Goal: Task Accomplishment & Management: Complete application form

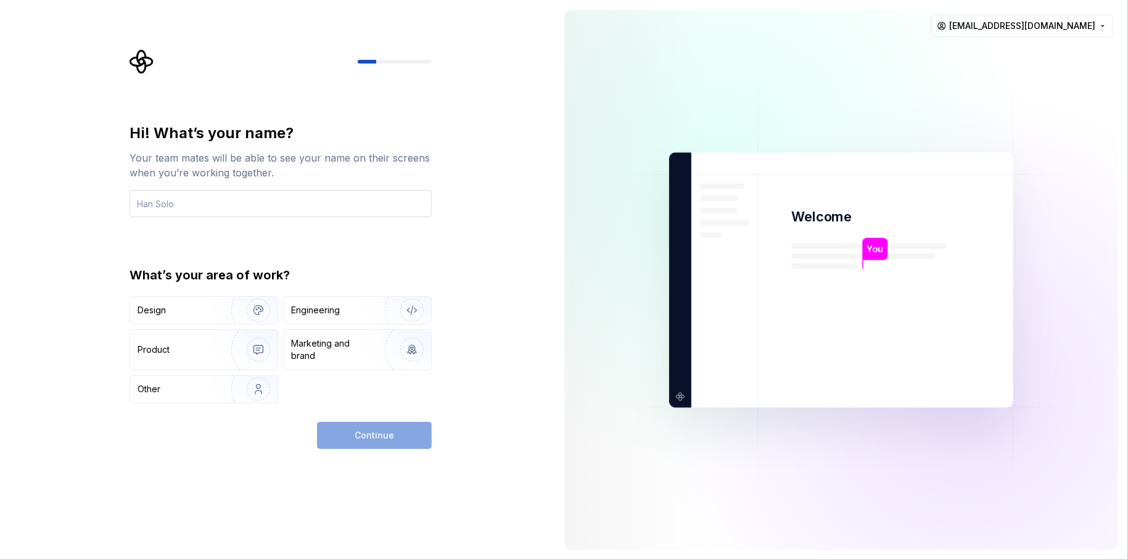
click at [336, 204] on input "text" at bounding box center [281, 203] width 302 height 27
type input "g"
type input "Stefan Gogoll"
click at [189, 343] on div "Product" at bounding box center [178, 349] width 81 height 12
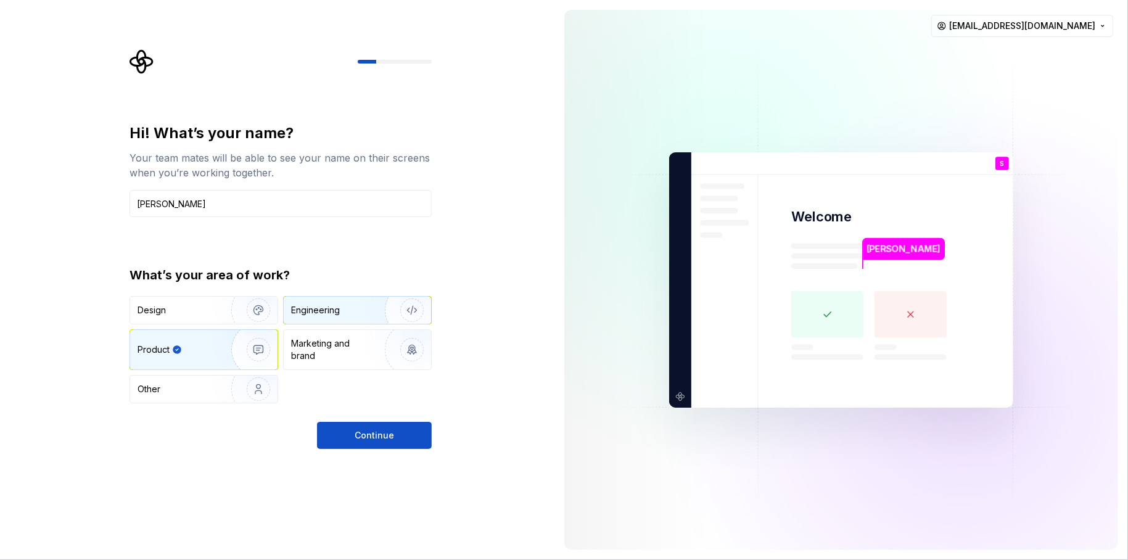
click at [347, 311] on div "Engineering" at bounding box center [340, 310] width 98 height 12
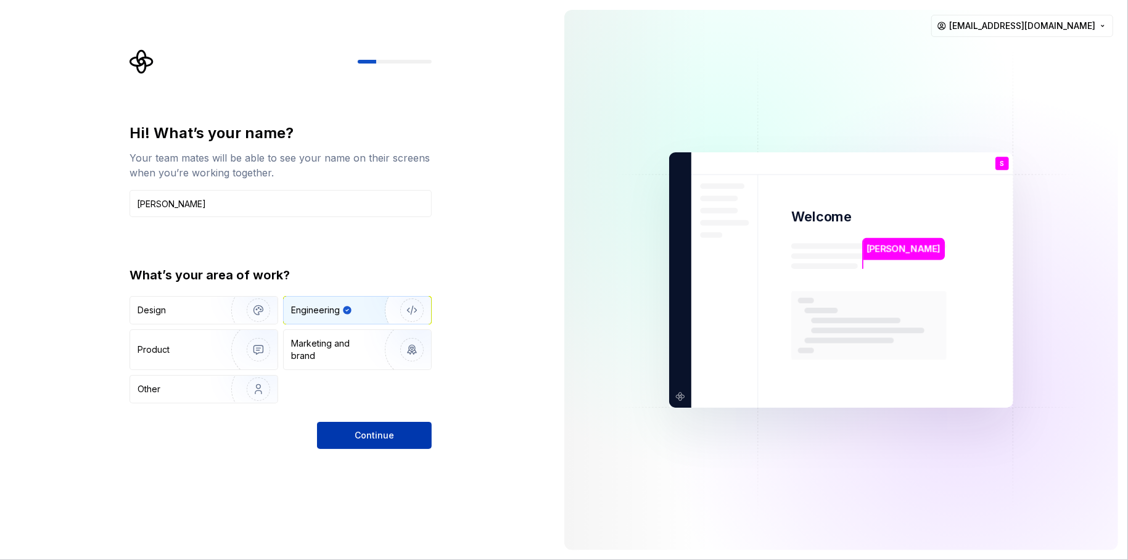
click at [368, 426] on button "Continue" at bounding box center [374, 435] width 115 height 27
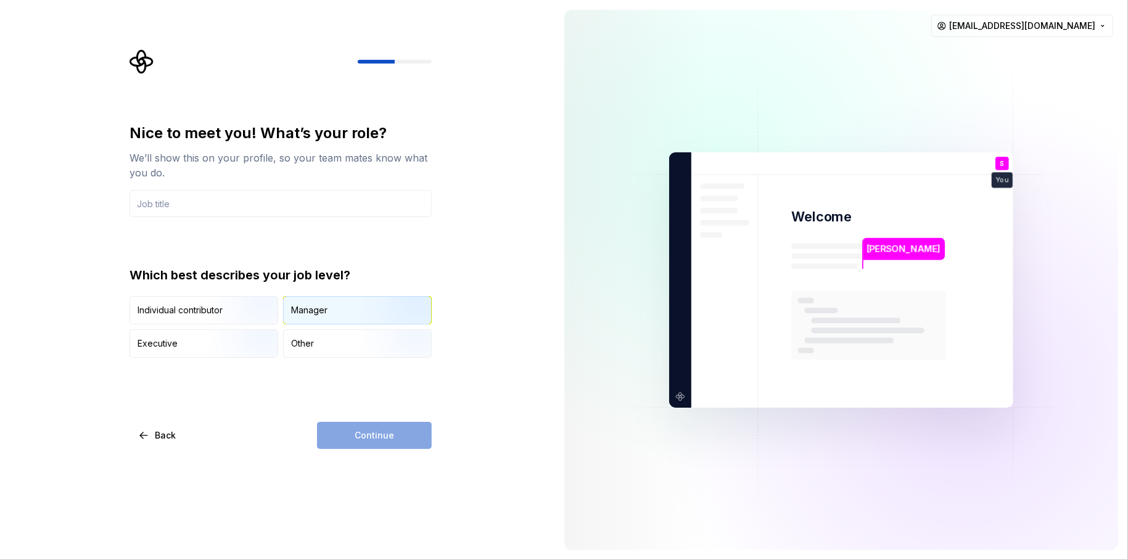
click at [348, 306] on div "Manager" at bounding box center [357, 310] width 147 height 27
click at [206, 345] on div "Executive" at bounding box center [203, 343] width 147 height 27
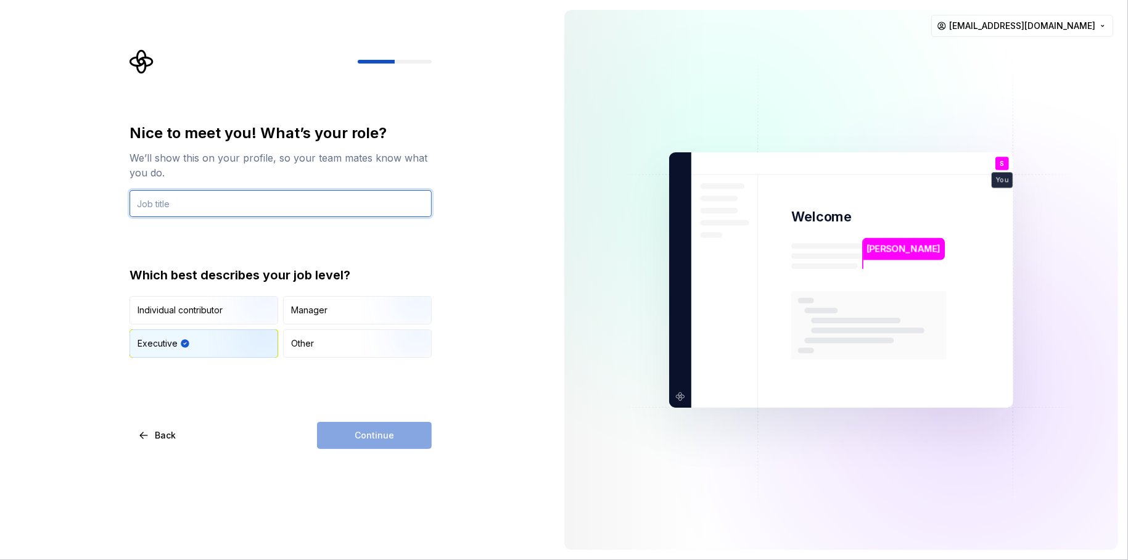
click at [260, 200] on input "text" at bounding box center [281, 203] width 302 height 27
type input "CEO"
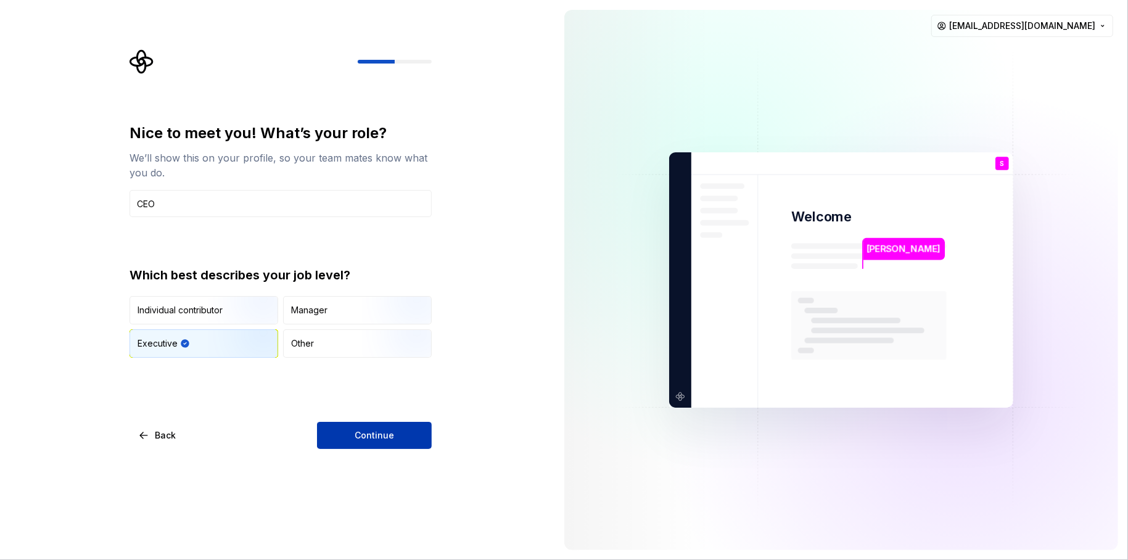
click at [388, 438] on span "Continue" at bounding box center [374, 435] width 39 height 12
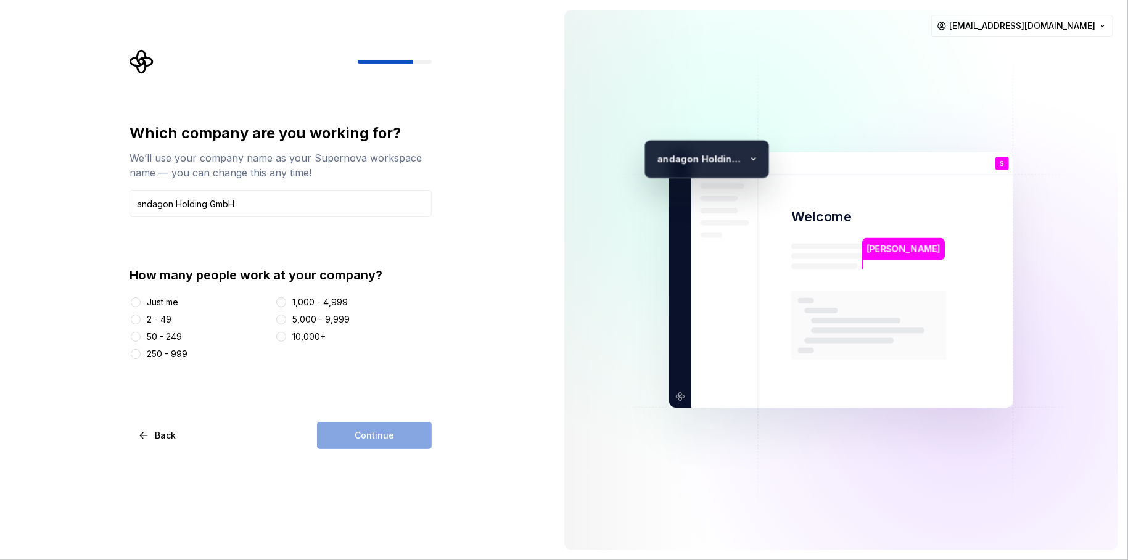
type input "andagon Holding GmbH"
click at [135, 337] on button "50 - 249" at bounding box center [136, 337] width 10 height 10
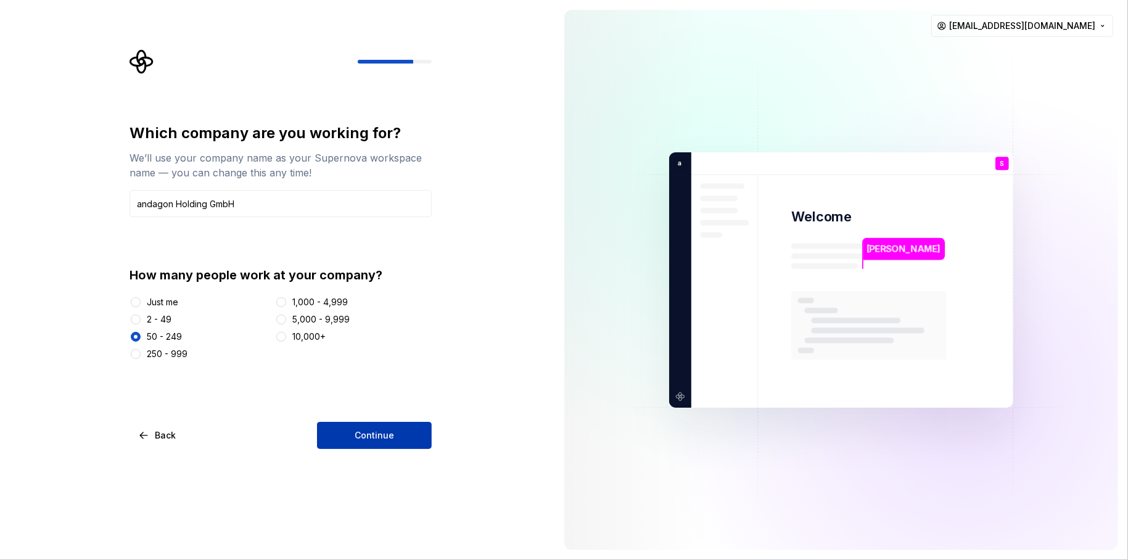
click at [387, 435] on span "Continue" at bounding box center [374, 435] width 39 height 12
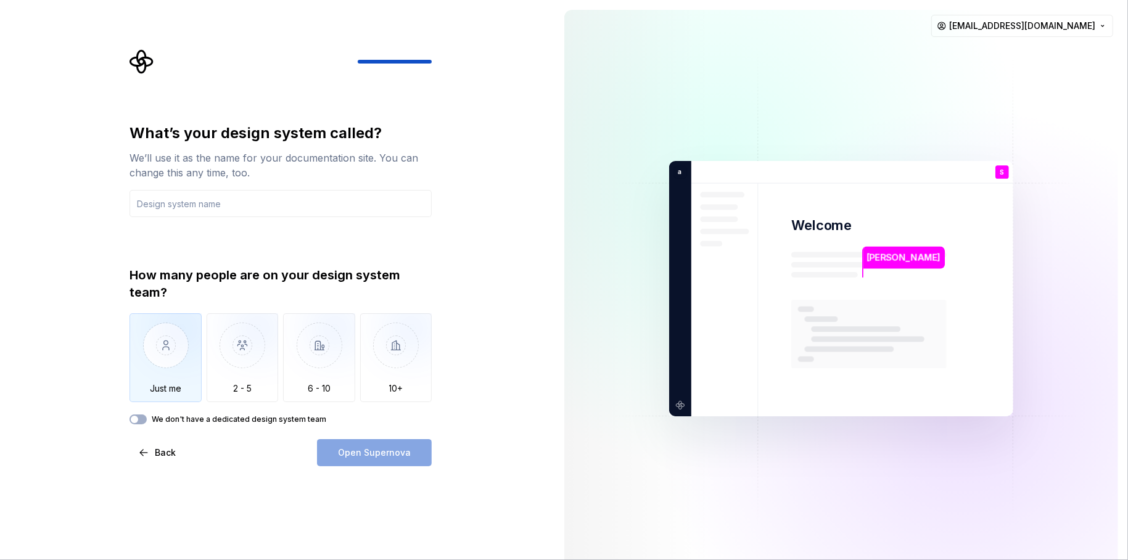
click at [162, 338] on img "button" at bounding box center [166, 354] width 72 height 83
click at [245, 204] on input "text" at bounding box center [281, 203] width 302 height 27
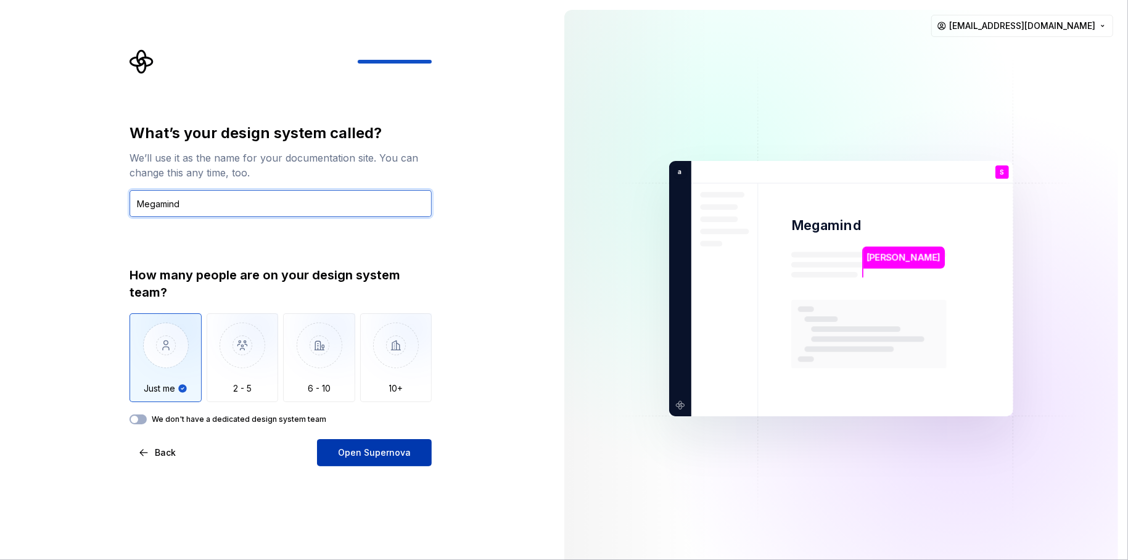
type input "Megamind"
click at [376, 451] on span "Open Supernova" at bounding box center [374, 452] width 73 height 12
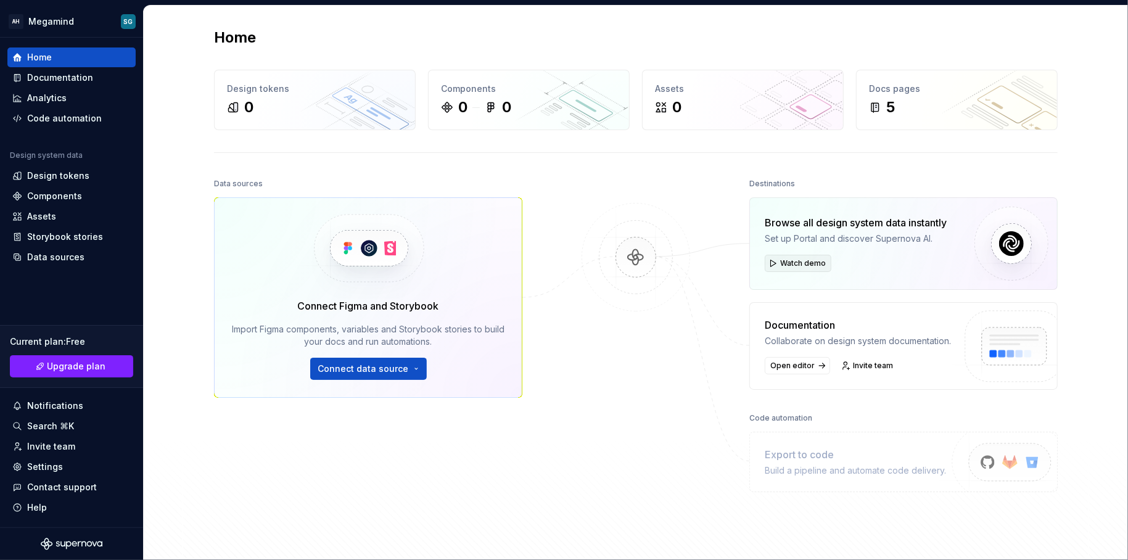
click at [775, 261] on button "Watch demo" at bounding box center [798, 263] width 67 height 17
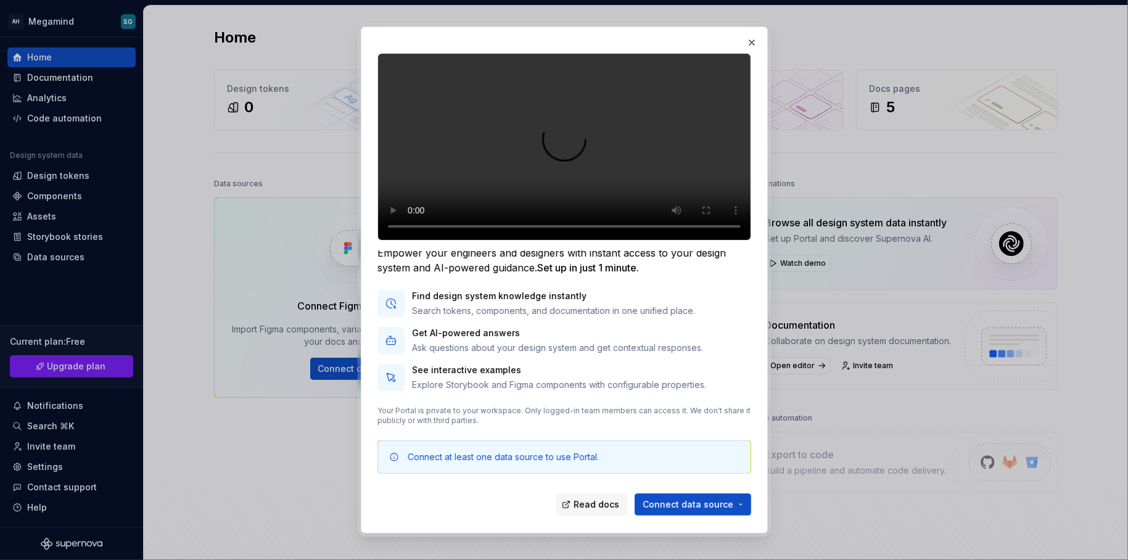
scroll to position [52, 0]
click at [706, 503] on span "Connect data source" at bounding box center [688, 504] width 91 height 12
click at [524, 506] on div "Read docs Connect data source" at bounding box center [564, 501] width 374 height 27
click at [718, 509] on span "Connect data source" at bounding box center [688, 504] width 91 height 12
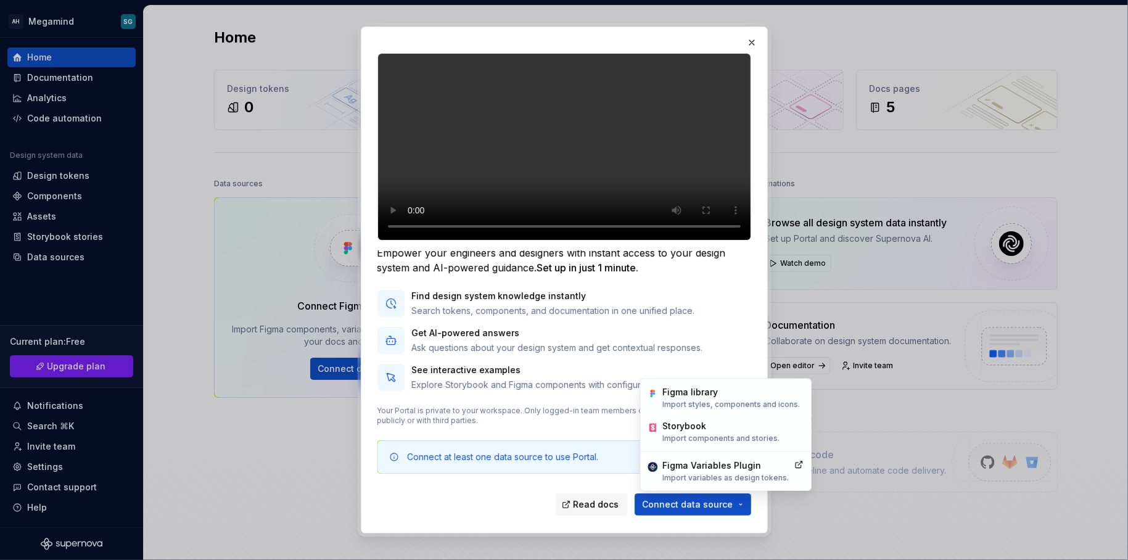
click at [487, 505] on div "Read docs Connect data source" at bounding box center [564, 501] width 374 height 27
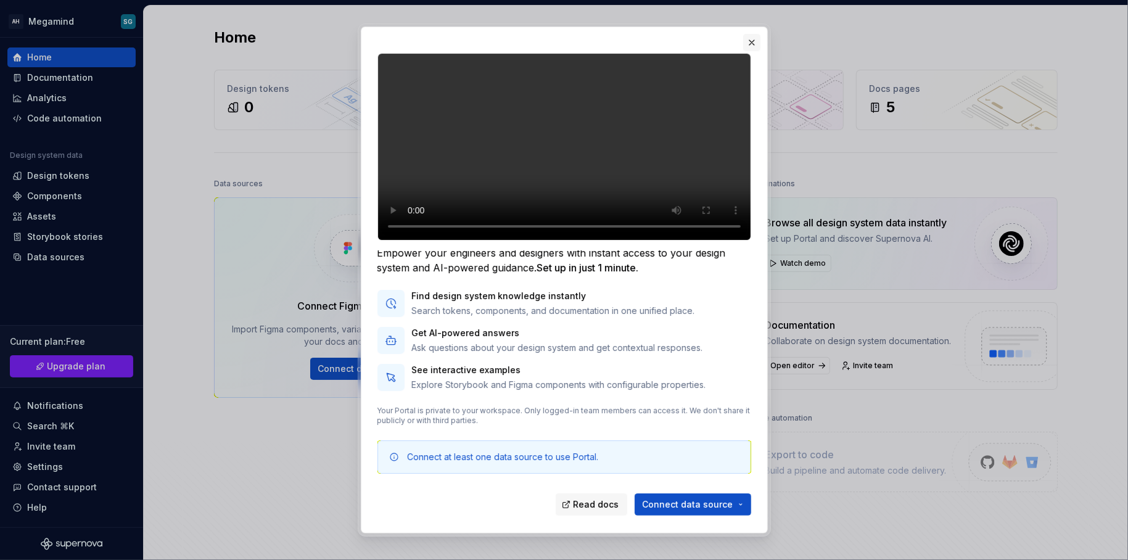
click at [755, 42] on button "button" at bounding box center [751, 42] width 17 height 17
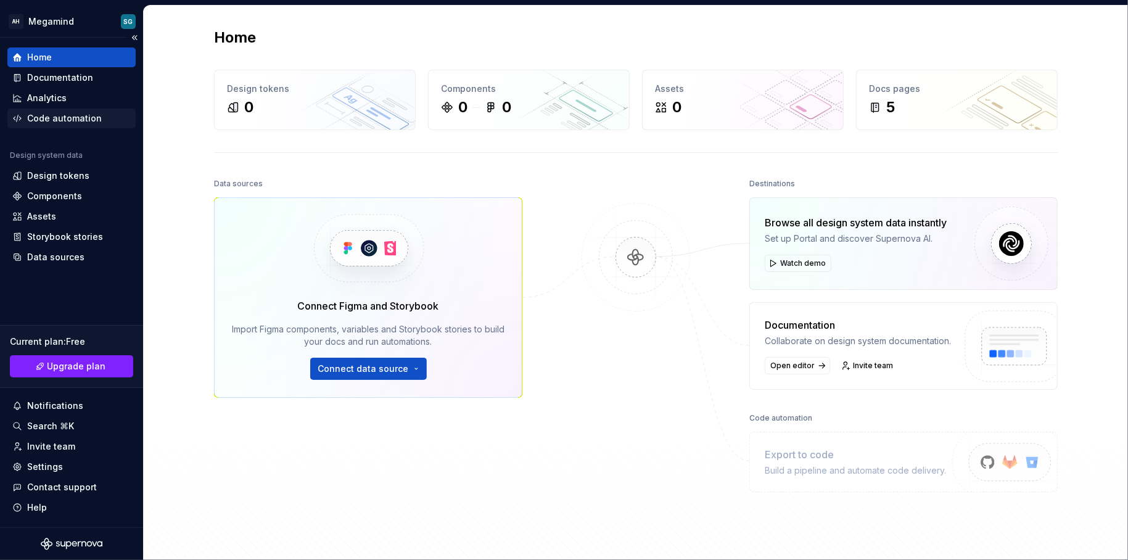
click at [62, 117] on div "Code automation" at bounding box center [64, 118] width 75 height 12
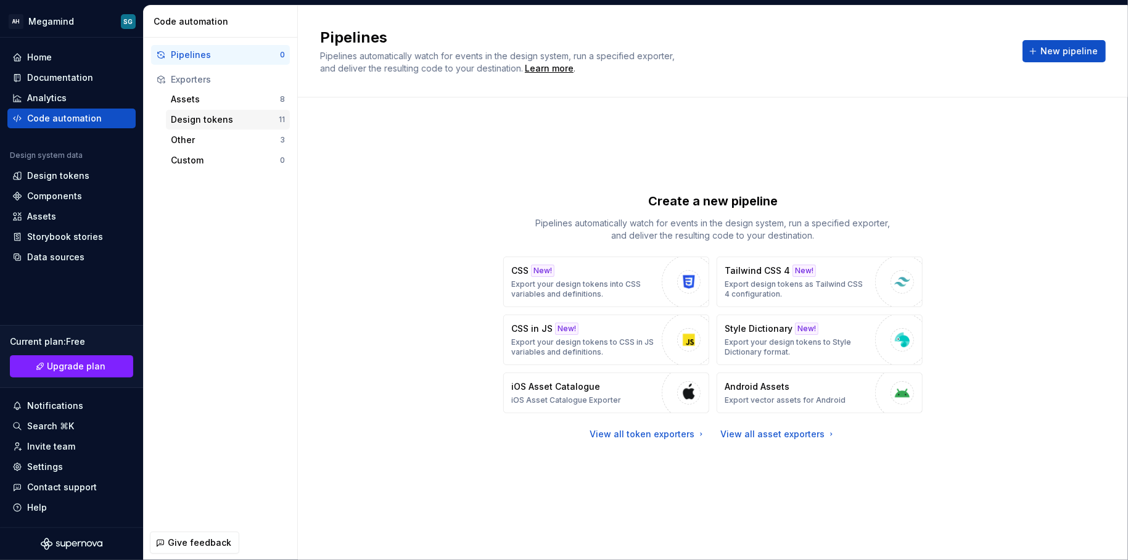
click at [199, 123] on div "Design tokens" at bounding box center [225, 119] width 108 height 12
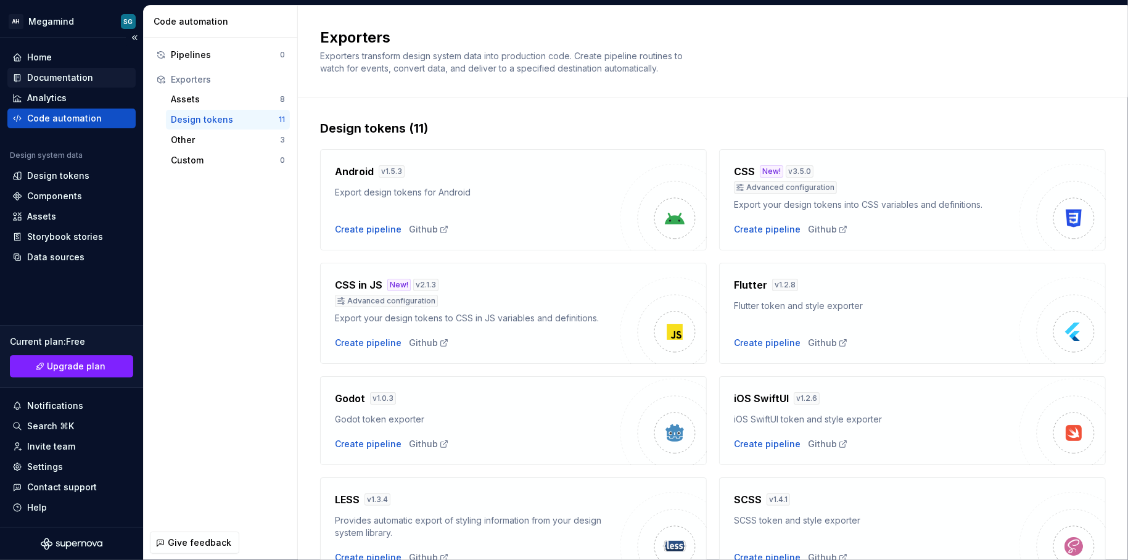
click at [66, 76] on div "Documentation" at bounding box center [60, 78] width 66 height 12
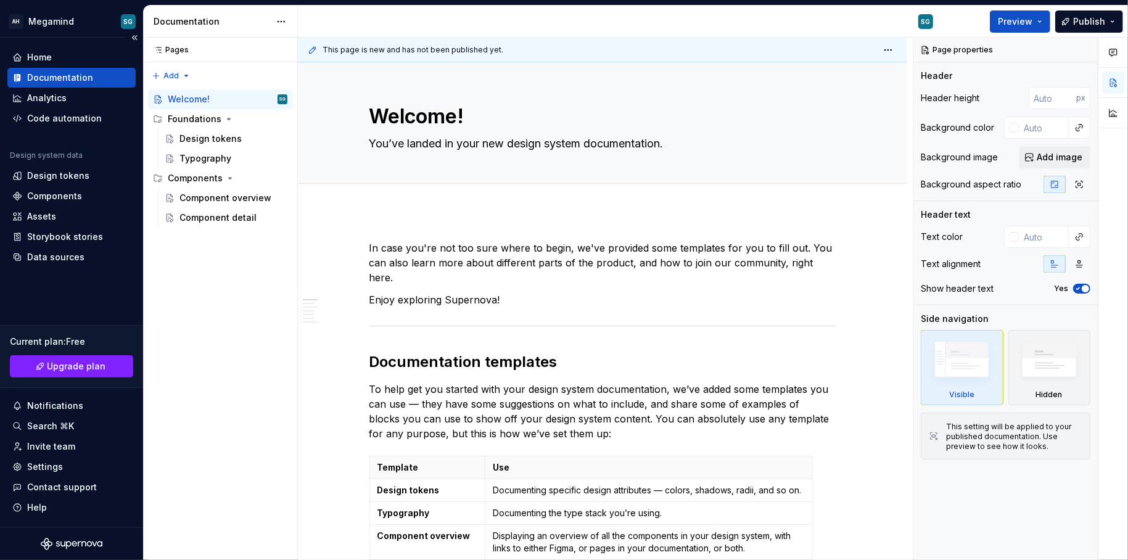
type textarea "*"
click at [60, 237] on div "Storybook stories" at bounding box center [65, 237] width 76 height 12
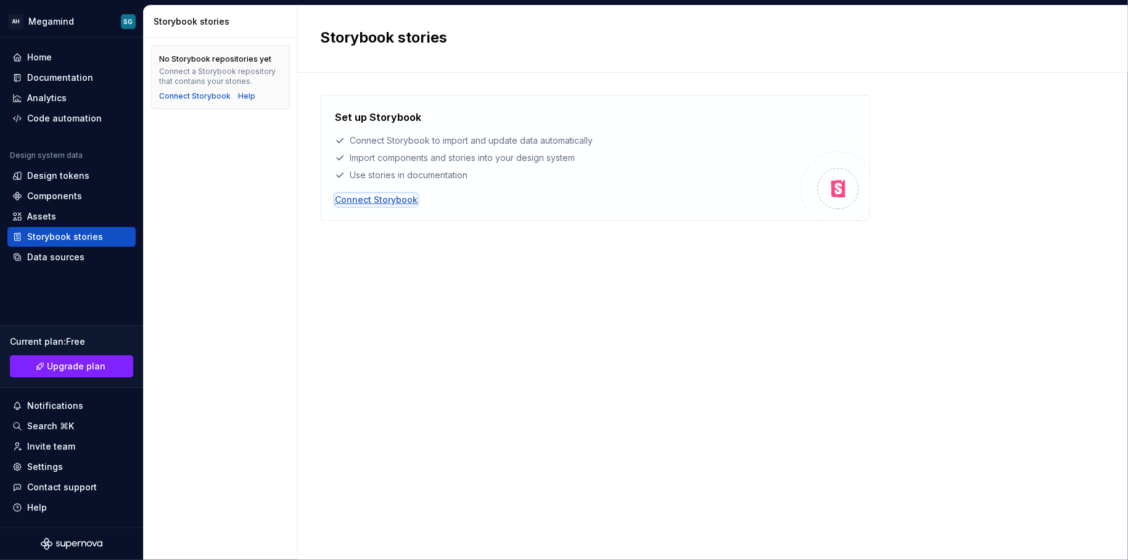
click at [398, 195] on div "Connect Storybook" at bounding box center [376, 200] width 83 height 12
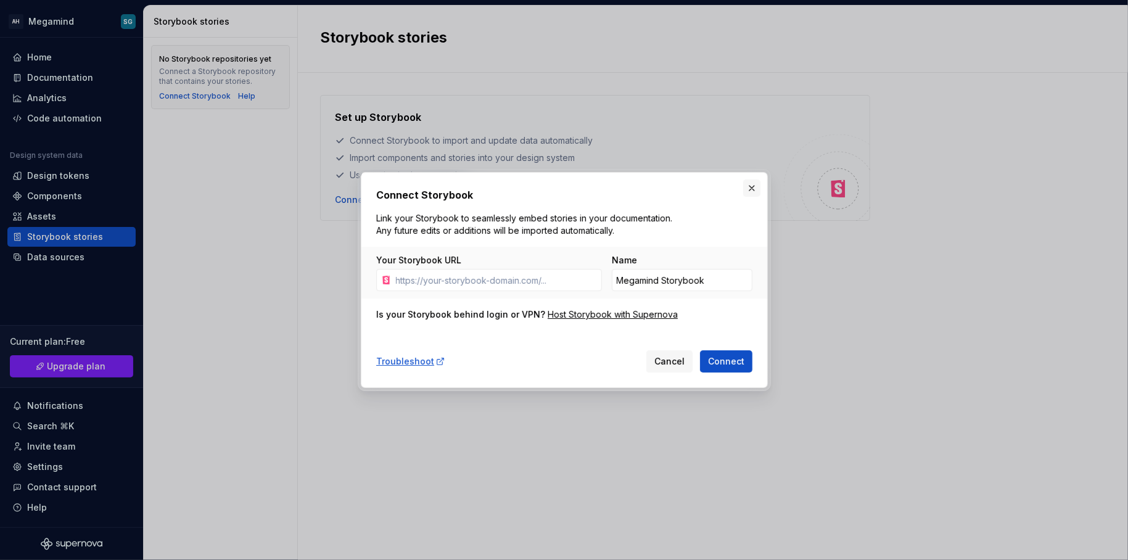
click at [750, 184] on button "button" at bounding box center [751, 187] width 17 height 17
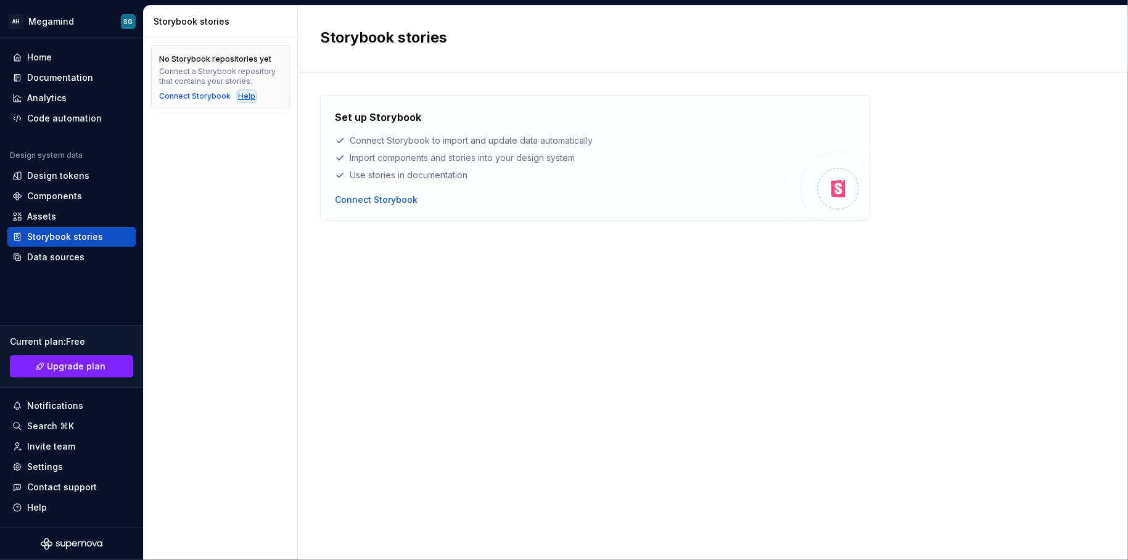
click at [244, 96] on div "Help" at bounding box center [246, 96] width 17 height 10
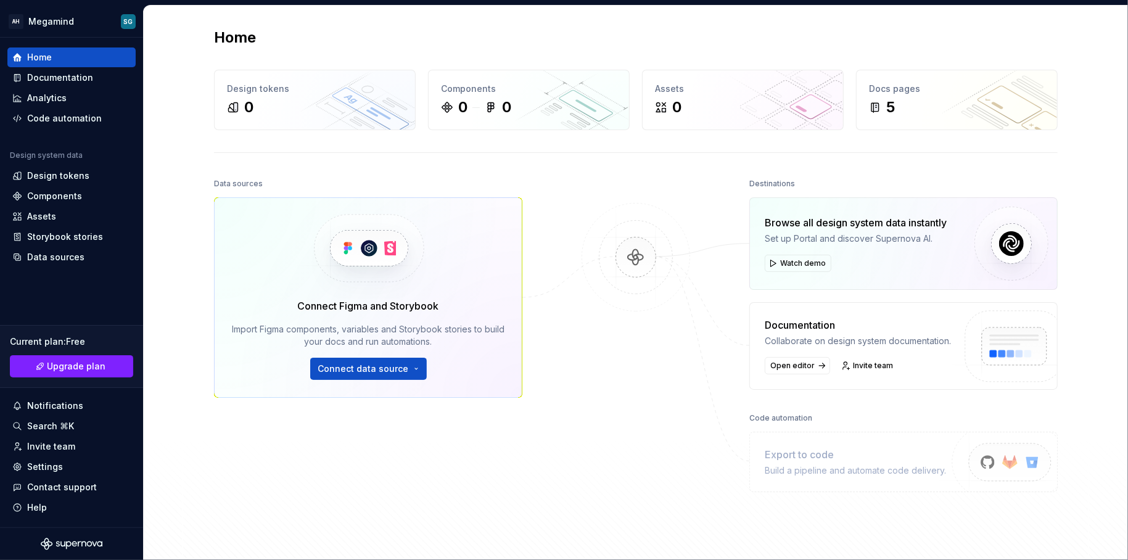
click at [633, 252] on img at bounding box center [636, 270] width 120 height 134
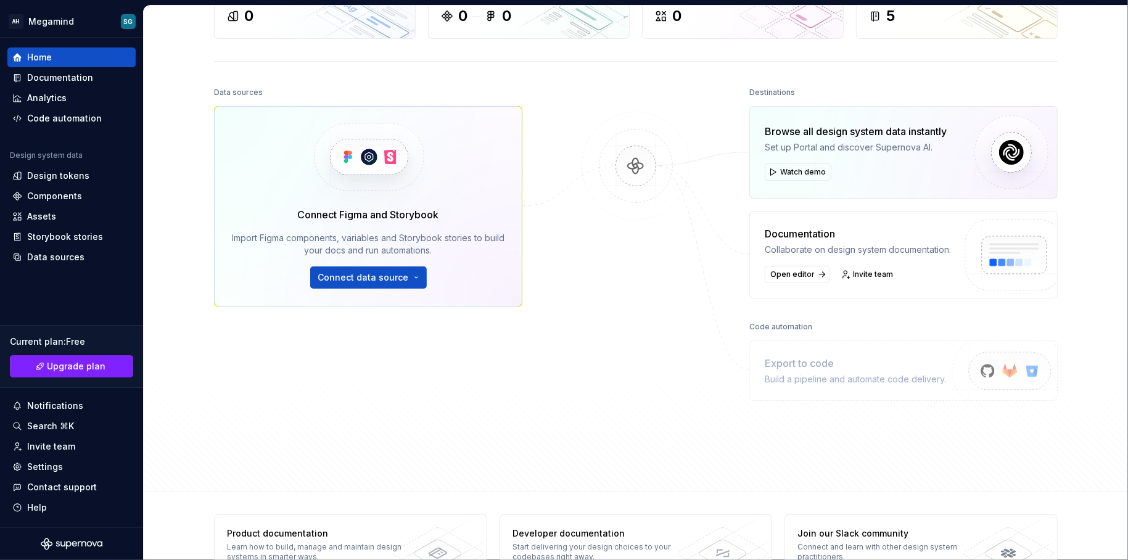
scroll to position [126, 0]
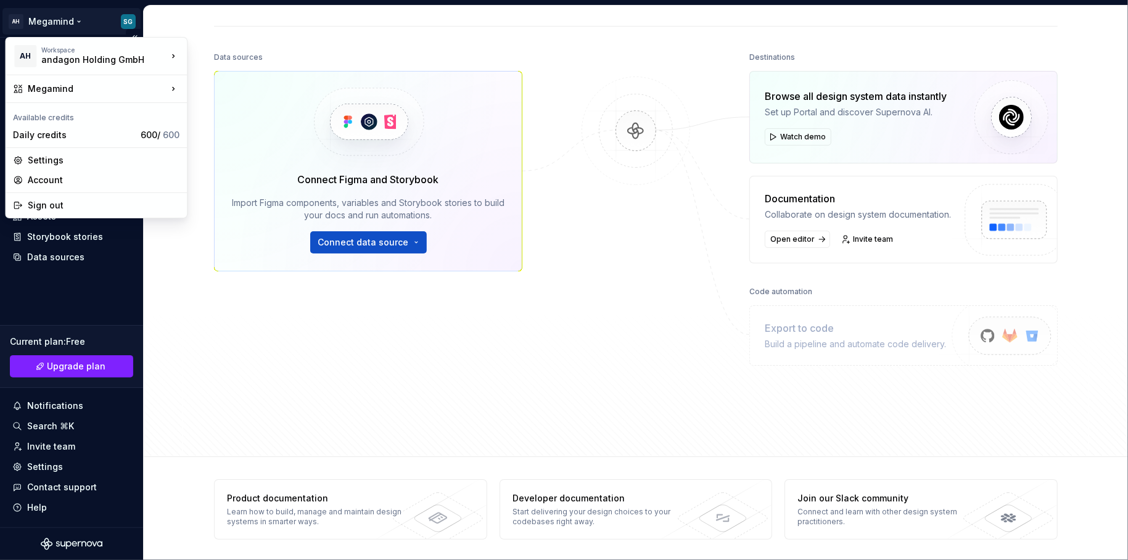
click at [71, 17] on html "AH Megamind SG Home Documentation Analytics Code automation Design system data …" at bounding box center [564, 280] width 1128 height 560
click at [155, 341] on html "AH Megamind SG Home Documentation Analytics Code automation Design system data …" at bounding box center [564, 280] width 1128 height 560
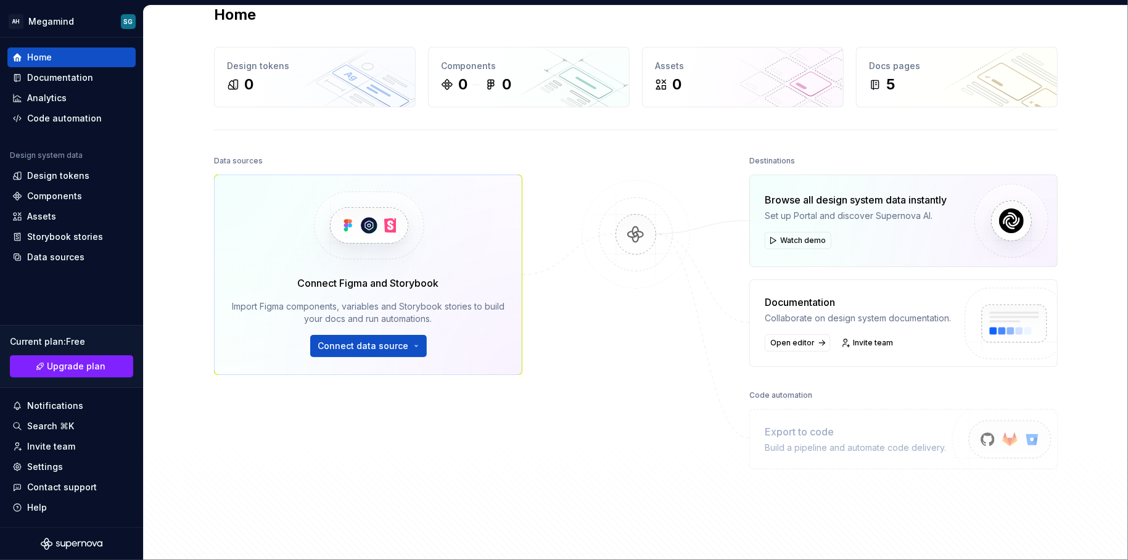
scroll to position [0, 0]
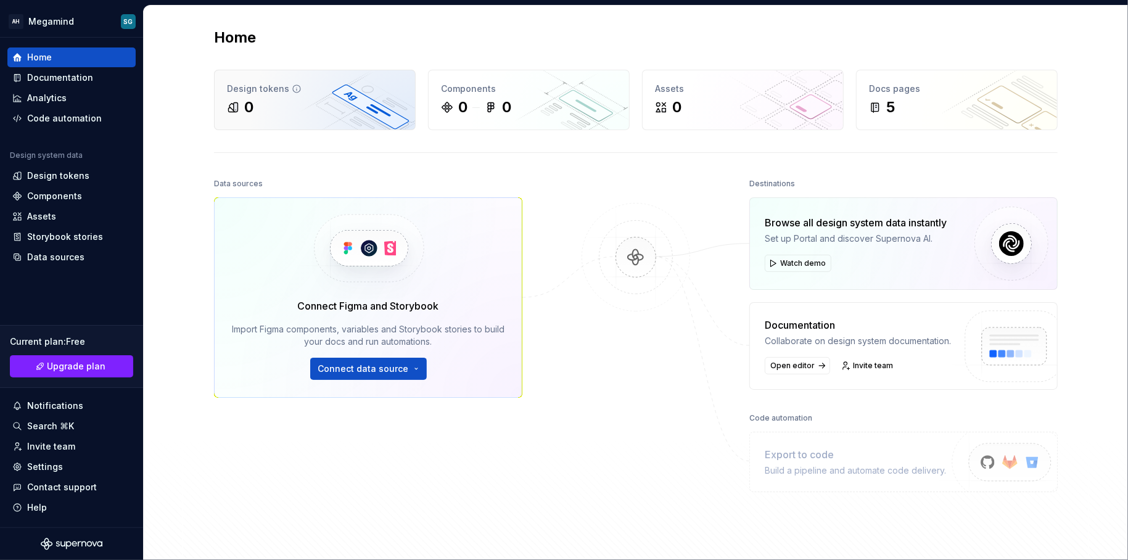
click at [290, 112] on div "0" at bounding box center [315, 107] width 176 height 20
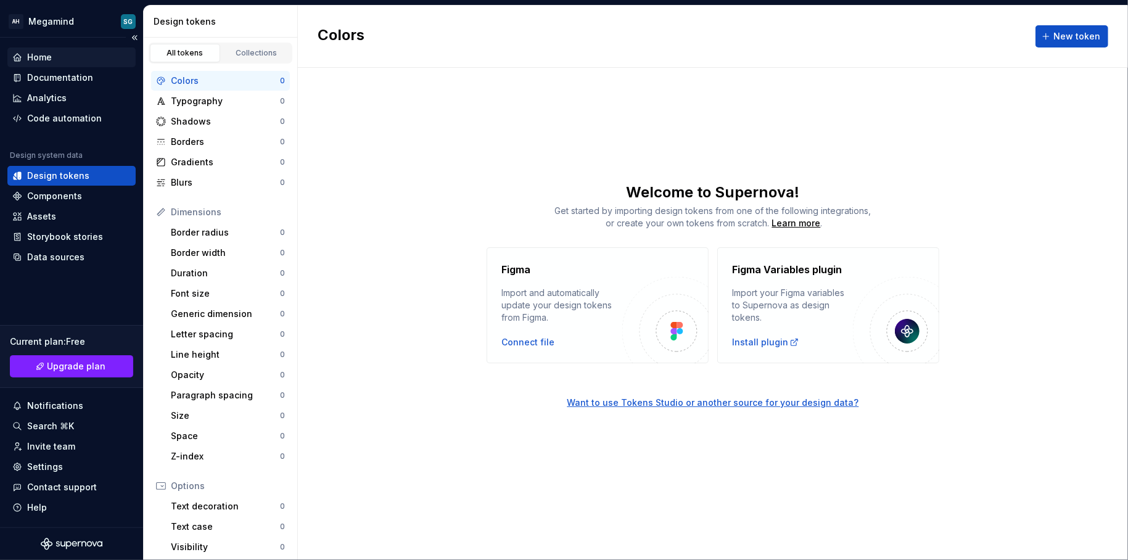
click at [54, 59] on div "Home" at bounding box center [71, 57] width 118 height 12
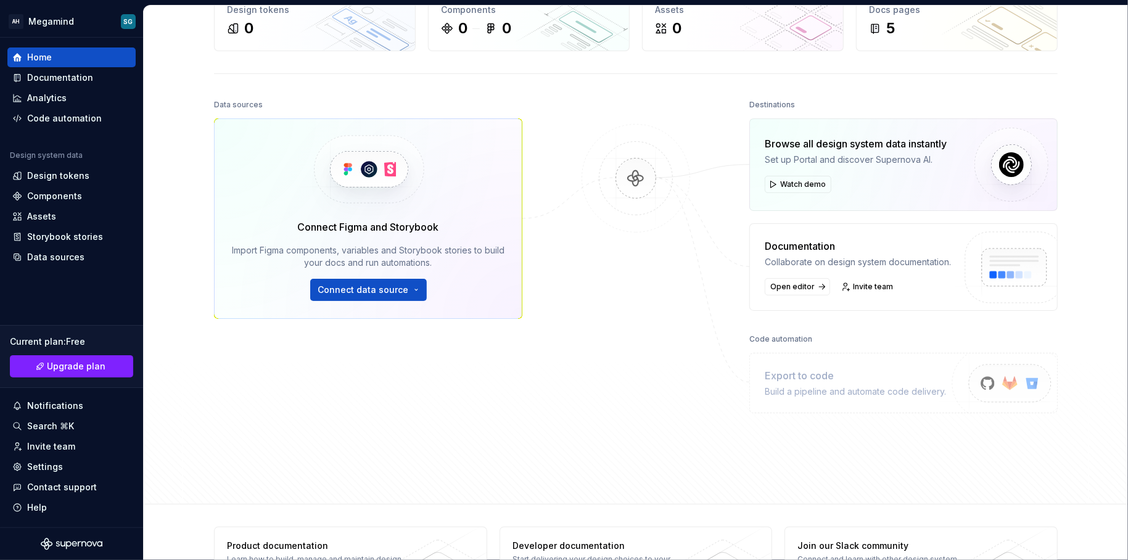
scroll to position [126, 0]
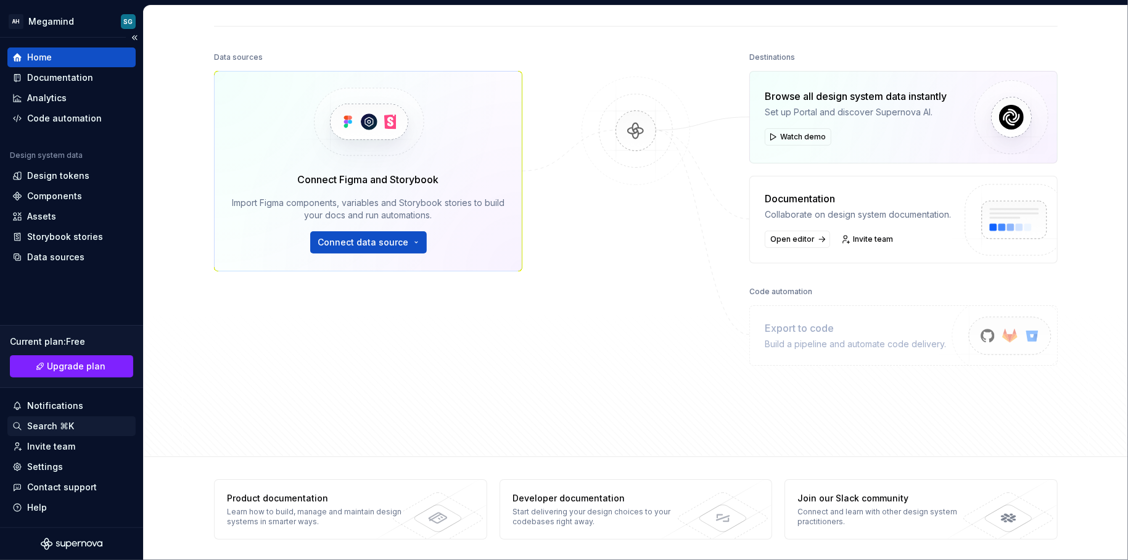
click at [37, 424] on div "Search ⌘K" at bounding box center [50, 426] width 47 height 12
